Goal: Transaction & Acquisition: Purchase product/service

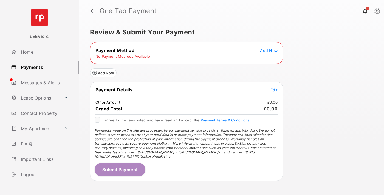
click at [269, 50] on span "Add New" at bounding box center [269, 50] width 18 height 5
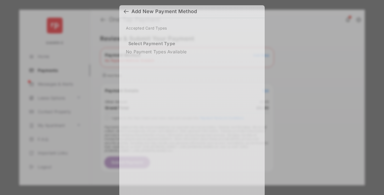
scroll to position [4, 0]
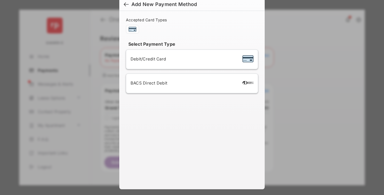
click at [147, 59] on span "Debit/Credit Card" at bounding box center [147, 58] width 35 height 5
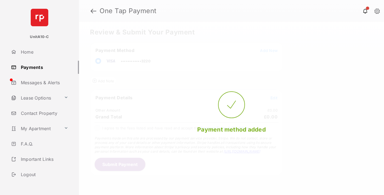
click at [274, 98] on span "Edit" at bounding box center [273, 98] width 7 height 5
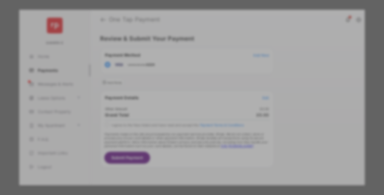
type input "**"
click at [173, 138] on button "Save" at bounding box center [173, 144] width 27 height 13
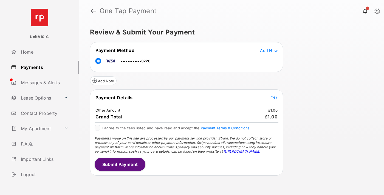
click at [119, 164] on button "Submit Payment" at bounding box center [120, 164] width 51 height 13
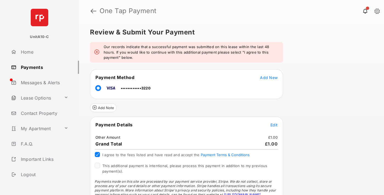
click at [184, 166] on span "This additional payment is intentional, please process this payment in addition…" at bounding box center [184, 169] width 165 height 10
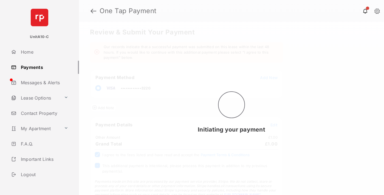
scroll to position [19, 0]
